Goal: Information Seeking & Learning: Learn about a topic

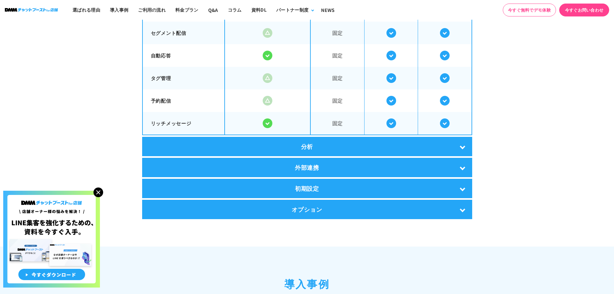
scroll to position [1193, 0]
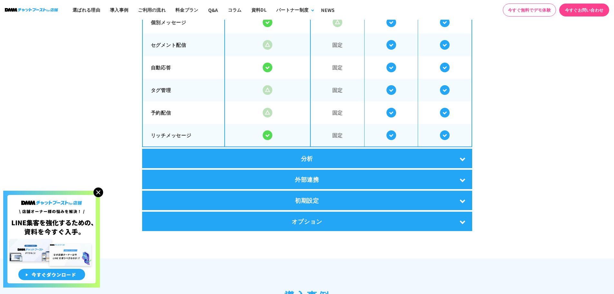
click at [283, 152] on div "分析" at bounding box center [307, 158] width 330 height 19
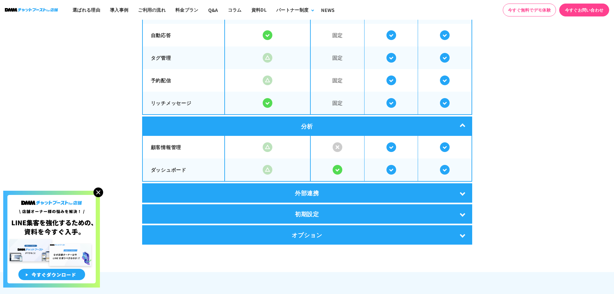
click at [362, 195] on div "外部連携" at bounding box center [307, 192] width 330 height 19
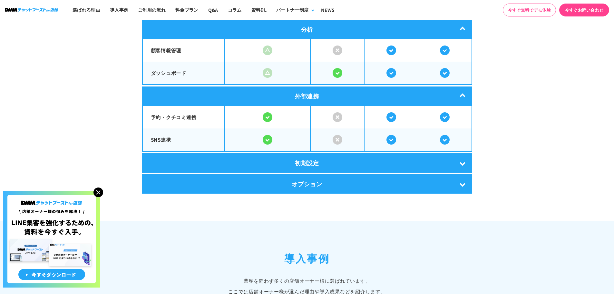
click at [372, 160] on div "初期設定" at bounding box center [307, 162] width 330 height 19
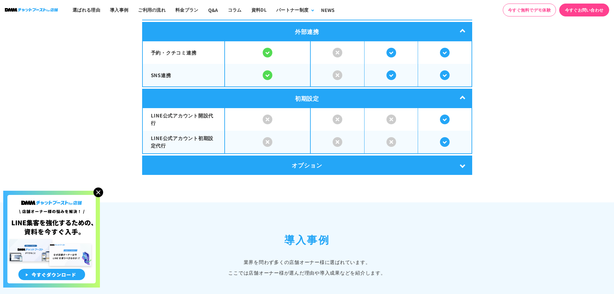
click at [371, 164] on div "オプション" at bounding box center [307, 164] width 330 height 19
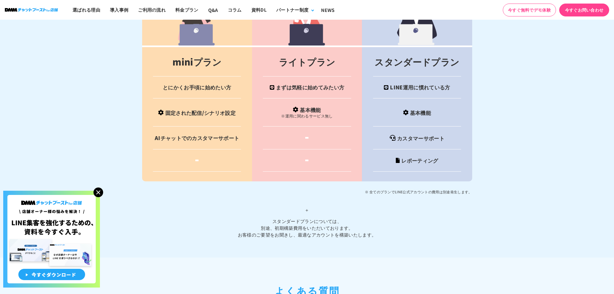
scroll to position [2709, 0]
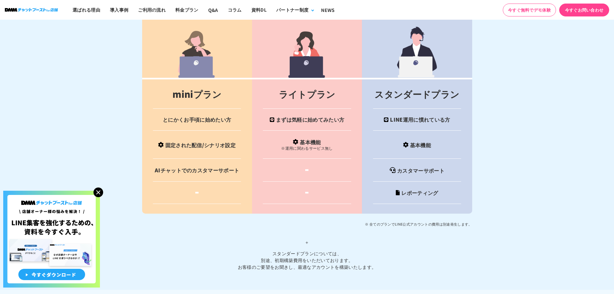
click at [99, 195] on img at bounding box center [99, 192] width 10 height 10
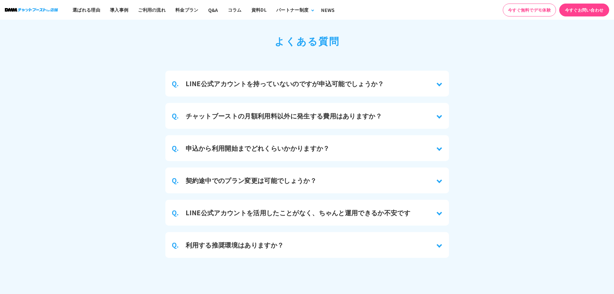
scroll to position [2999, 0]
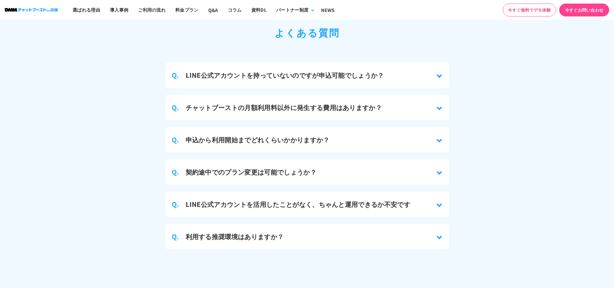
click at [198, 138] on h3 "申込から利用開始までどれくらいかかりますか？" at bounding box center [258, 140] width 144 height 10
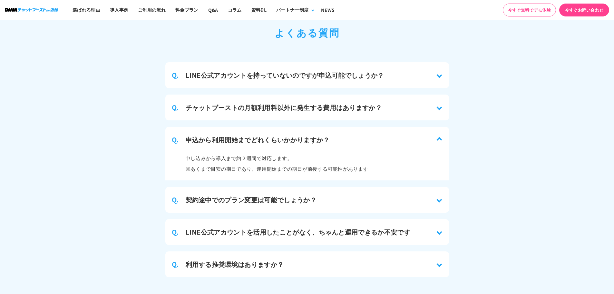
click at [198, 138] on h3 "申込から利用開始までどれくらいかかりますか？" at bounding box center [258, 140] width 144 height 10
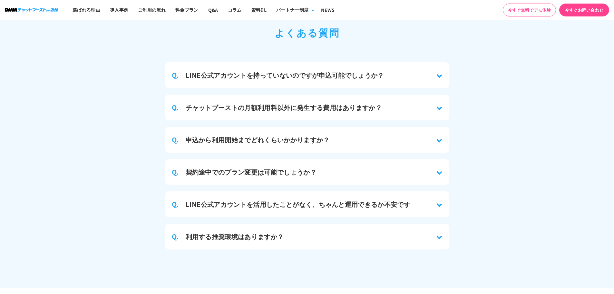
click at [393, 94] on div "Q. チャットブーストの月額利用料以外に発生する費用はありますか？" at bounding box center [307, 107] width 284 height 26
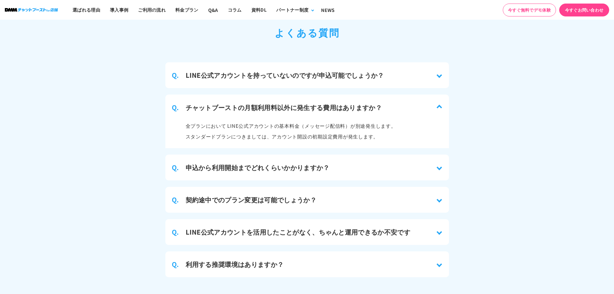
click at [395, 99] on div "Q. チャットブーストの月額利用料以外に発生する費用はありますか？" at bounding box center [307, 107] width 284 height 26
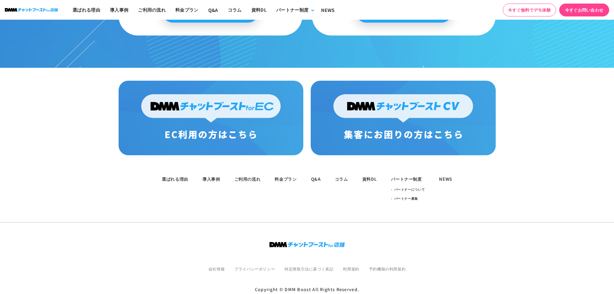
scroll to position [3529, 0]
